Goal: Task Accomplishment & Management: Manage account settings

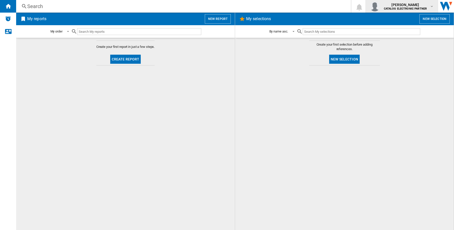
click at [407, 9] on b "CATALOG ELECTRONIC PARTNER" at bounding box center [405, 8] width 43 height 3
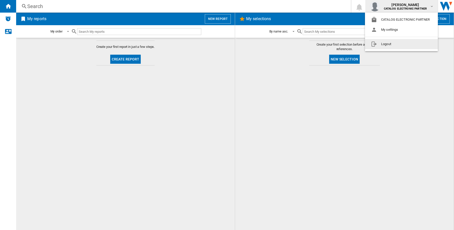
click at [404, 44] on button "Logout" at bounding box center [401, 44] width 73 height 10
